Goal: Book appointment/travel/reservation

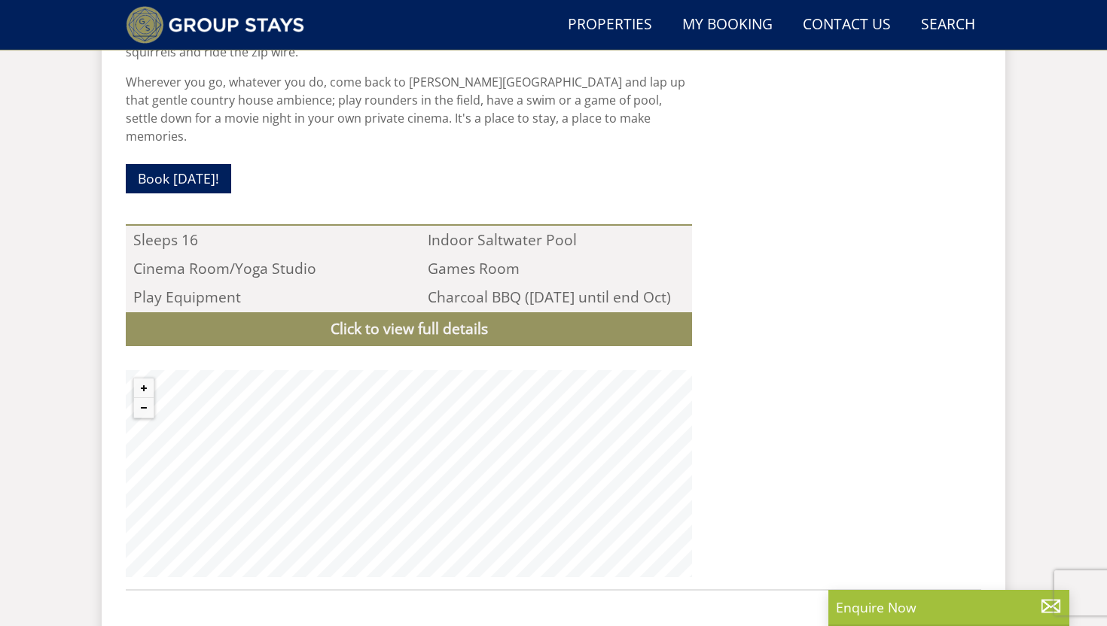
scroll to position [1497, 0]
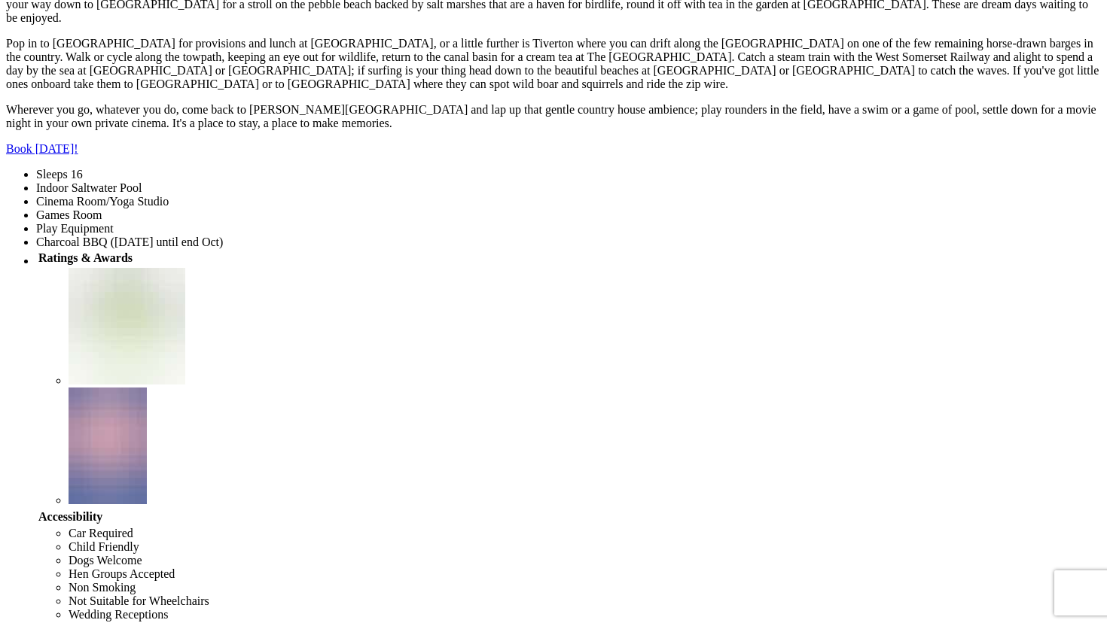
scroll to position [1419, 0]
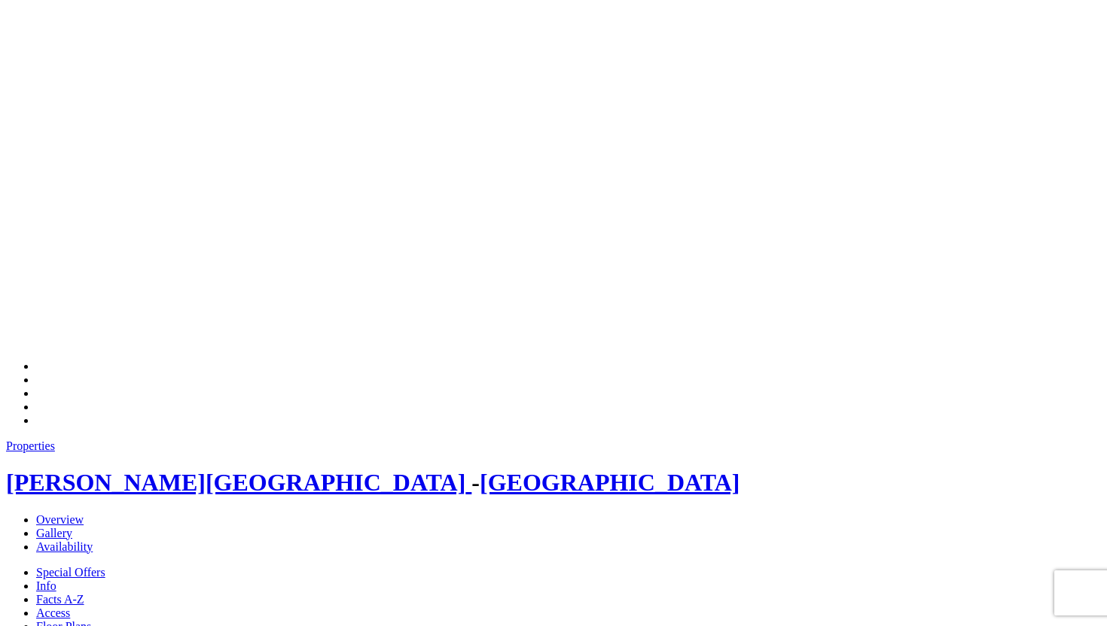
scroll to position [358, 0]
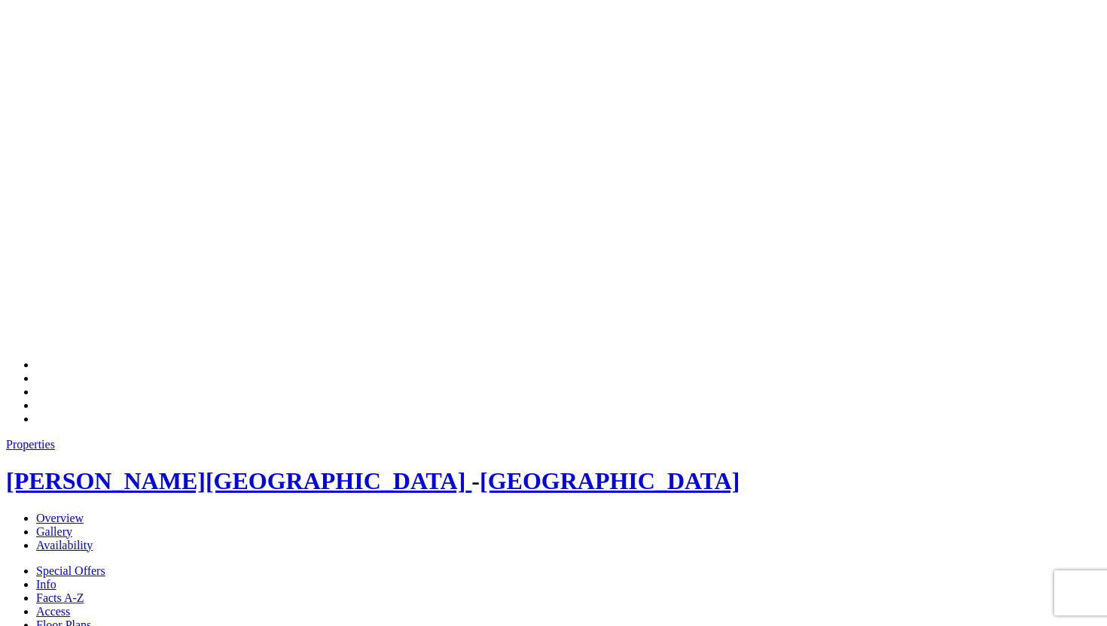
click at [72, 526] on link "Gallery" at bounding box center [54, 532] width 36 height 13
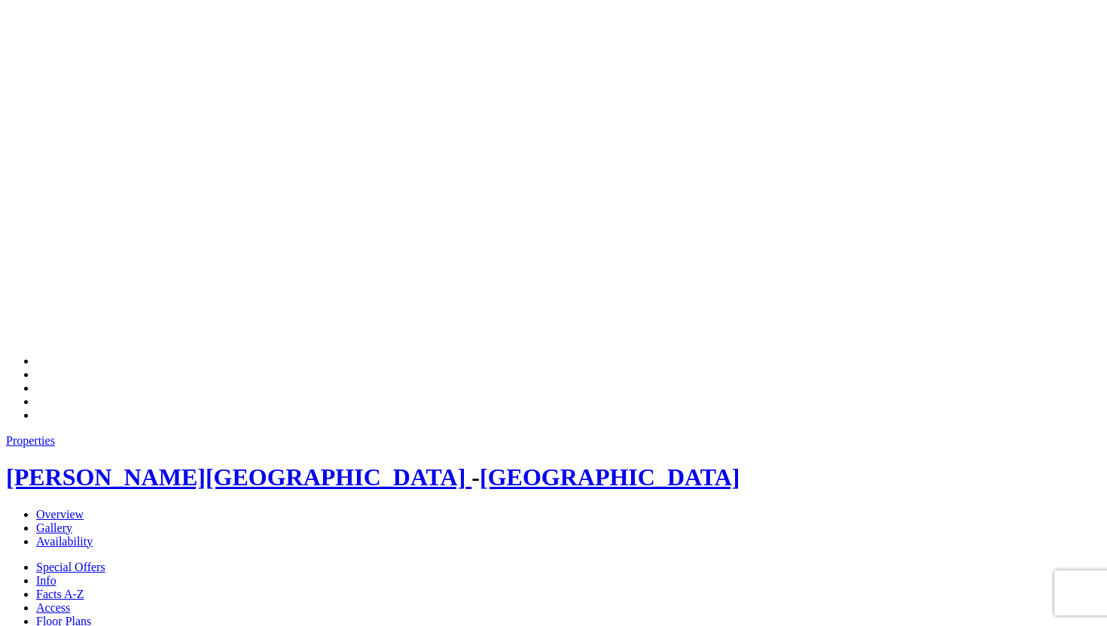
scroll to position [365, 0]
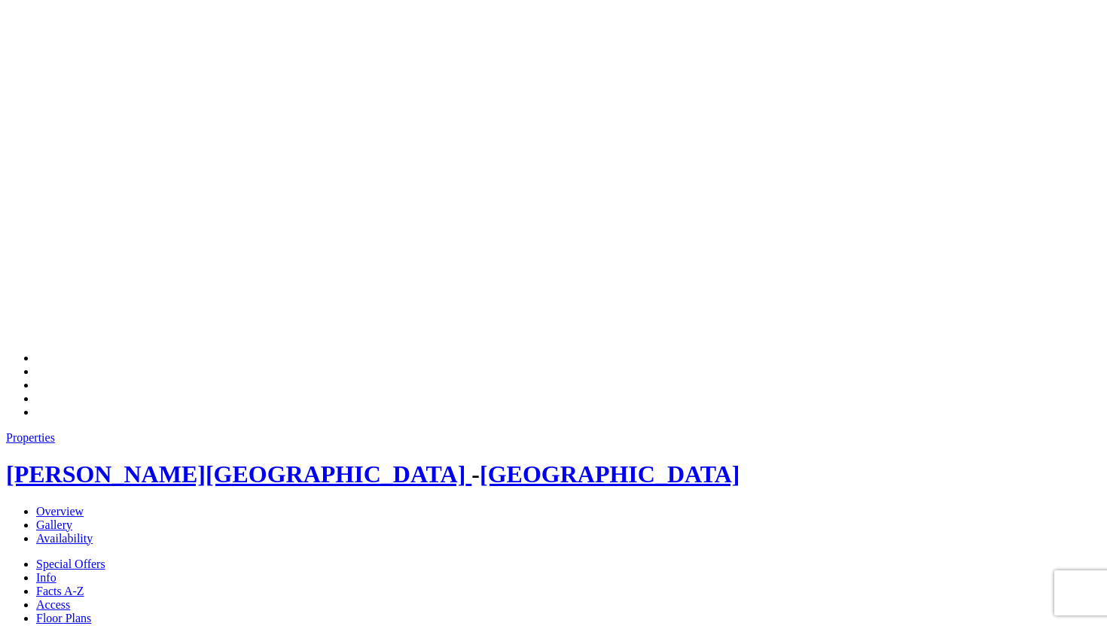
click at [72, 519] on link "Gallery" at bounding box center [54, 525] width 36 height 13
